Goal: Transaction & Acquisition: Purchase product/service

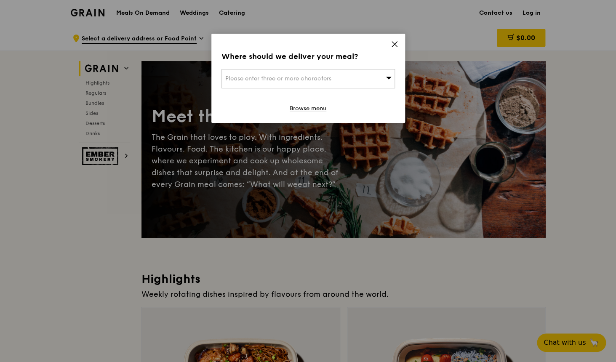
click at [395, 50] on span at bounding box center [395, 45] width 8 height 9
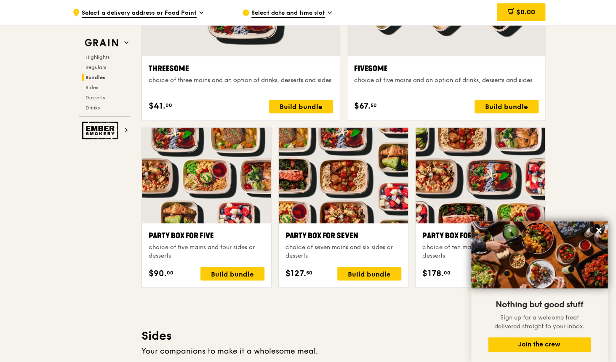
scroll to position [1587, 0]
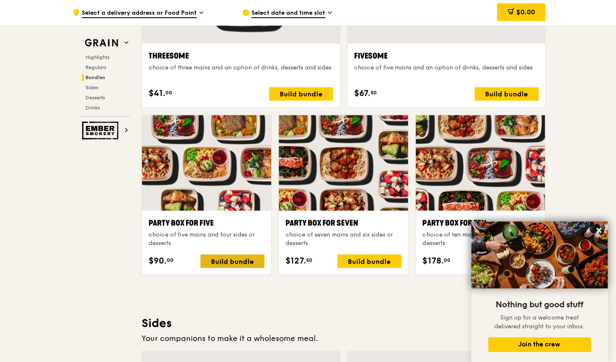
click at [236, 260] on div "Build bundle" at bounding box center [233, 261] width 64 height 13
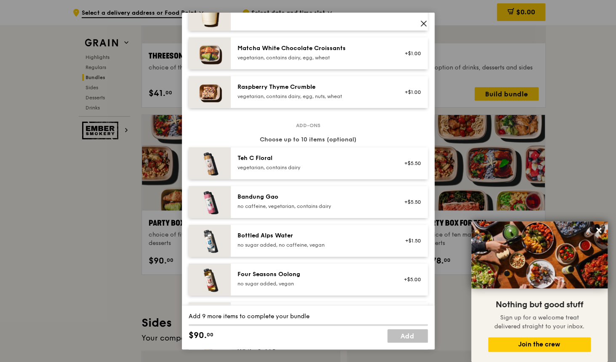
scroll to position [965, 0]
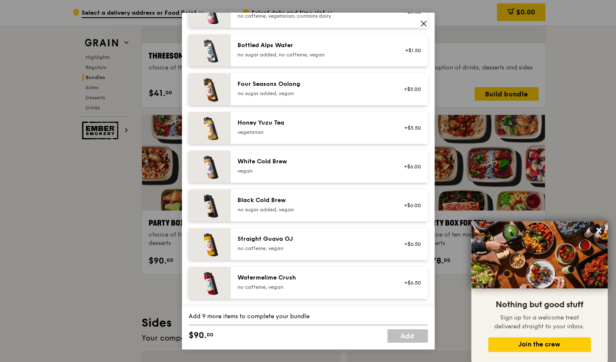
click at [271, 153] on div "White Cold Brew [GEOGRAPHIC_DATA] +$6.00" at bounding box center [329, 167] width 197 height 32
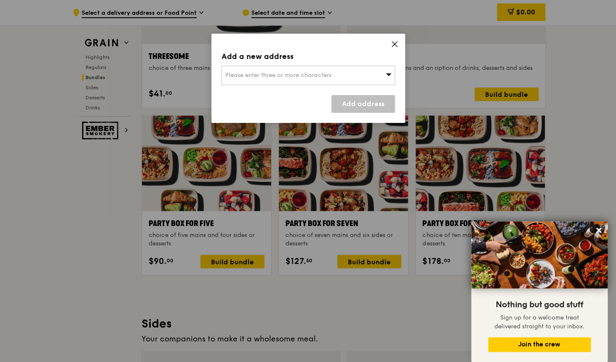
click at [315, 82] on div "Please enter three or more characters" at bounding box center [309, 75] width 174 height 19
click at [310, 91] on li "Please enter 3 or more characters" at bounding box center [308, 92] width 173 height 15
click at [312, 74] on input "search" at bounding box center [308, 75] width 173 height 19
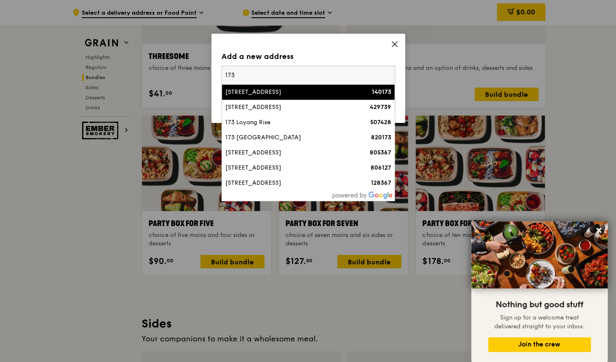
type input "173"
click at [311, 97] on li "[STREET_ADDRESS] 140173" at bounding box center [308, 92] width 173 height 15
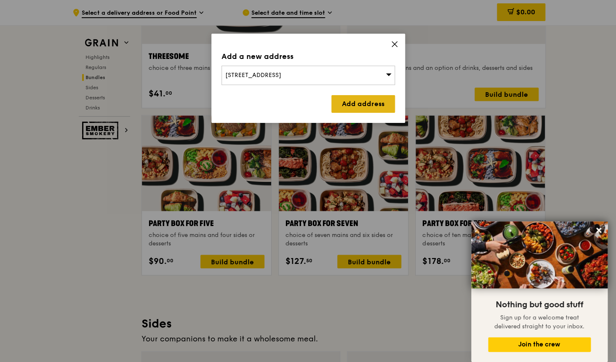
click at [364, 104] on link "Add address" at bounding box center [364, 104] width 64 height 18
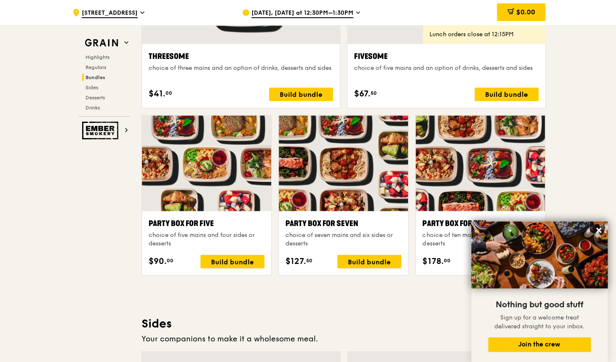
click at [241, 253] on div "Party Box for Five choice of five mains and four sides or desserts $90. 00 Buil…" at bounding box center [207, 243] width 116 height 51
click at [235, 259] on div "Build bundle" at bounding box center [233, 261] width 64 height 13
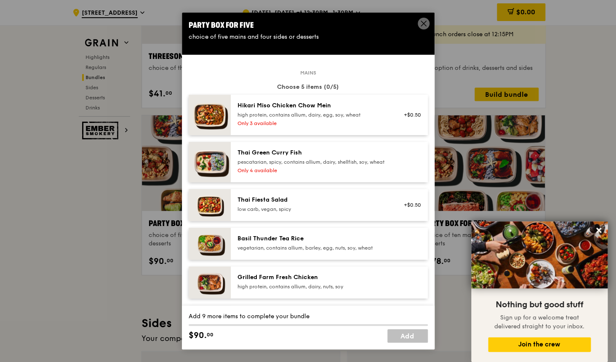
click at [292, 116] on div "high protein, contains allium, dairy, egg, soy, wheat" at bounding box center [313, 115] width 151 height 7
click at [289, 159] on div "pescatarian, spicy, contains allium, dairy, shellfish, soy, wheat" at bounding box center [313, 162] width 151 height 7
click at [276, 201] on div "Thai Fiesta Salad low carb, vegan, spicy +$0.50" at bounding box center [329, 205] width 197 height 32
click at [266, 242] on div "Basil Thunder Tea Rice" at bounding box center [313, 239] width 151 height 8
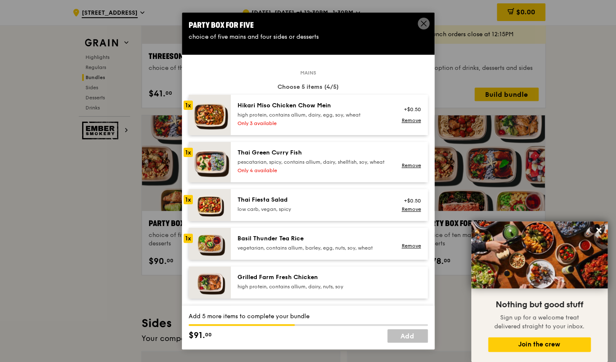
click at [260, 271] on div "Mains Choose 5 items (4/5) 1x Hikari Miso Chicken Chow Mein high protein, conta…" at bounding box center [308, 283] width 239 height 423
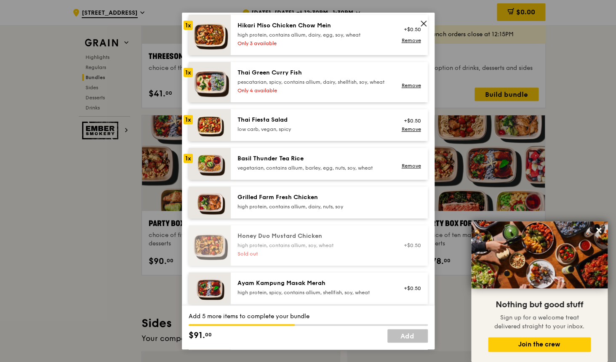
scroll to position [96, 0]
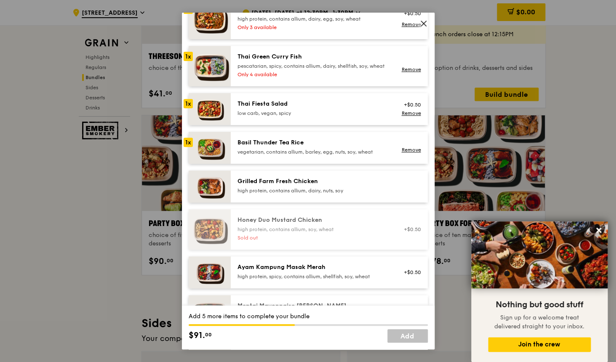
click at [271, 203] on div "Grilled Farm Fresh Chicken high protein, contains allium, dairy, nuts, soy" at bounding box center [329, 187] width 197 height 32
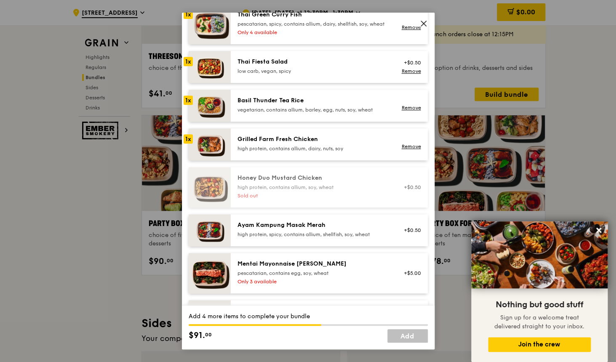
scroll to position [162, 0]
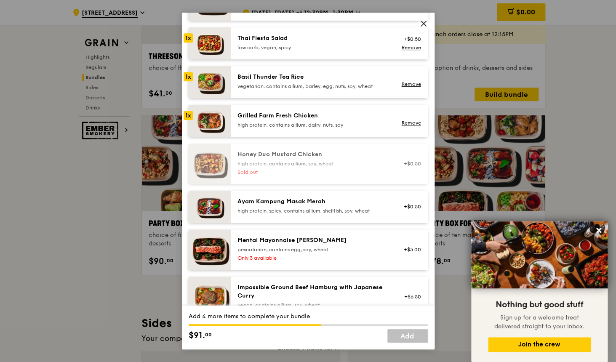
click at [268, 223] on div "Ayam Kampung Masak Merah high protein, spicy, contains allium, shellfish, soy, …" at bounding box center [329, 207] width 197 height 32
click at [266, 253] on div "pescatarian, contains egg, soy, wheat" at bounding box center [313, 250] width 151 height 7
click at [257, 284] on div "Impossible Ground Beef Hamburg with Japanese [PERSON_NAME] vegan, contains alli…" at bounding box center [329, 297] width 197 height 40
click at [263, 245] on div "Mentai Mayonnaise [PERSON_NAME]" at bounding box center [313, 240] width 151 height 8
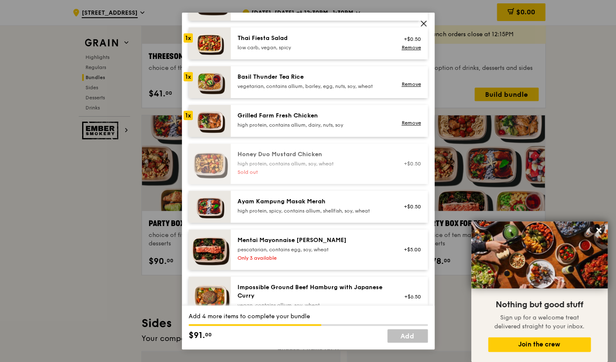
click at [264, 223] on div "Ayam Kampung Masak Merah high protein, spicy, contains allium, shellfish, soy, …" at bounding box center [329, 207] width 197 height 32
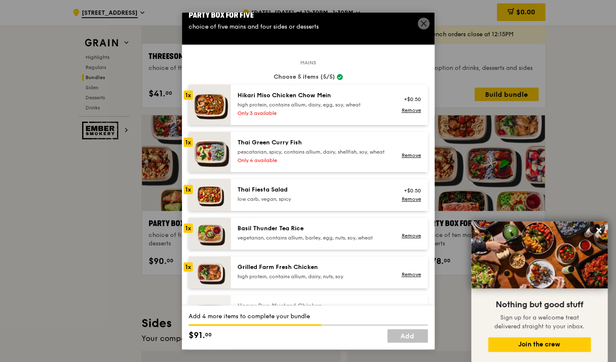
scroll to position [0, 0]
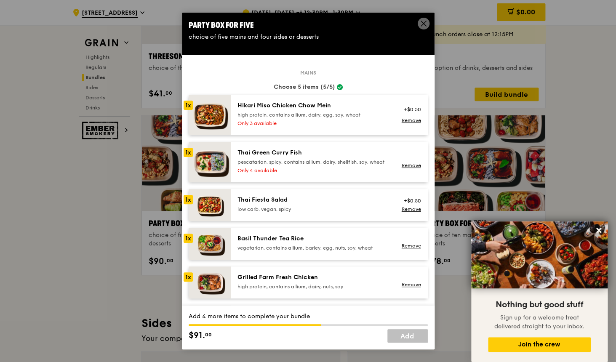
click at [284, 141] on div "Mains Choose 5 items (5/5) 1x Hikari Miso Chicken Chow Mein high protein, conta…" at bounding box center [308, 283] width 239 height 423
click at [284, 119] on div "Hikari Miso Chicken Chow Mein high protein, contains allium, dairy, egg, soy, w…" at bounding box center [313, 115] width 161 height 27
